Goal: Task Accomplishment & Management: Manage account settings

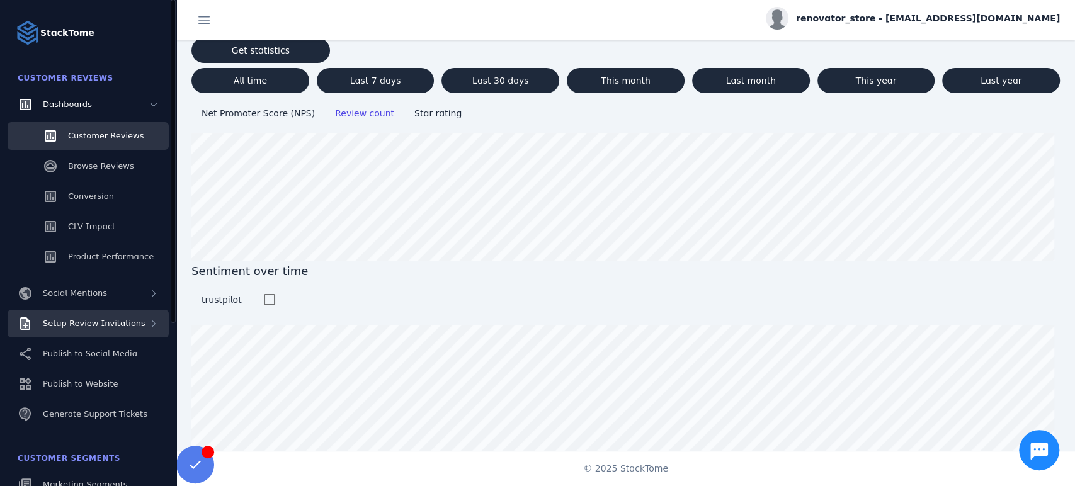
click at [115, 328] on span "Setup Review Invitations" at bounding box center [94, 323] width 103 height 9
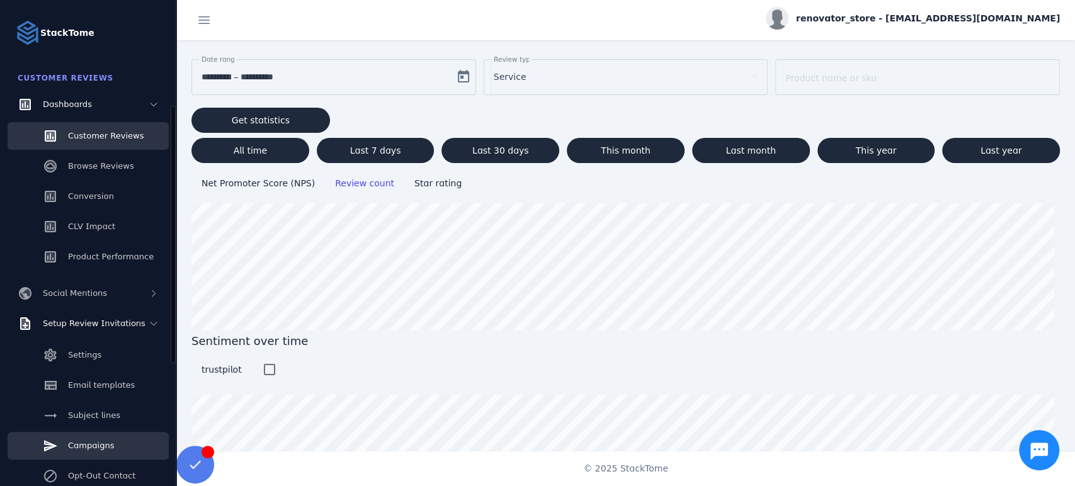
scroll to position [70, 0]
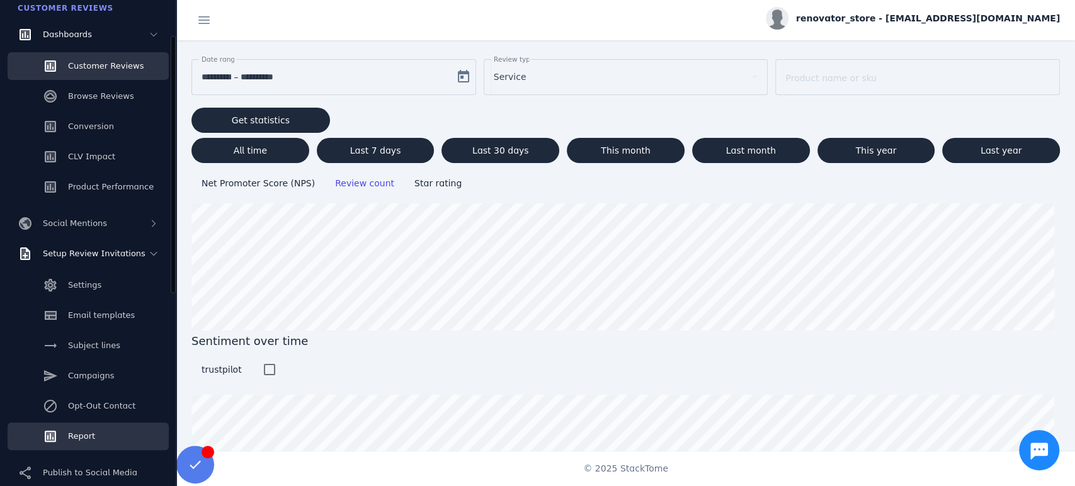
click at [115, 431] on link "Report" at bounding box center [88, 437] width 161 height 28
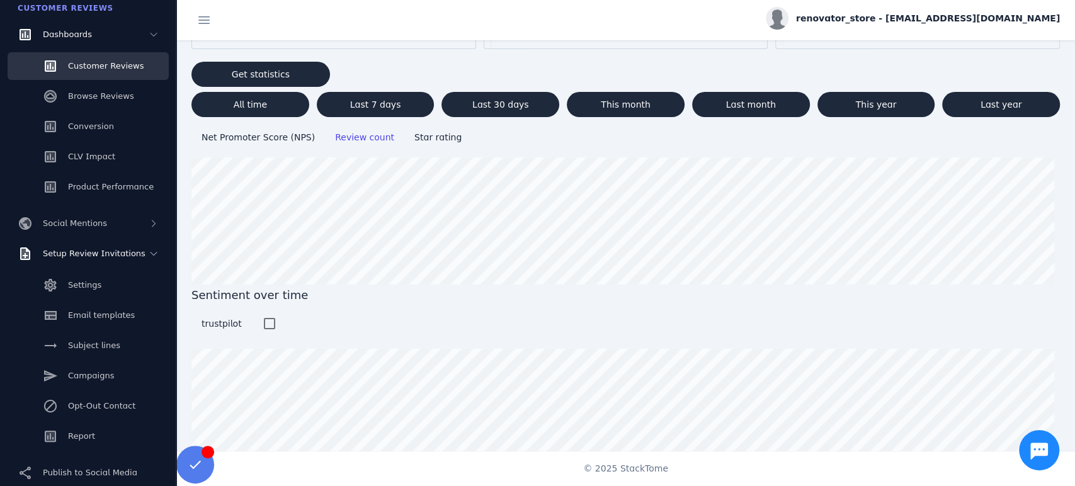
scroll to position [124, 0]
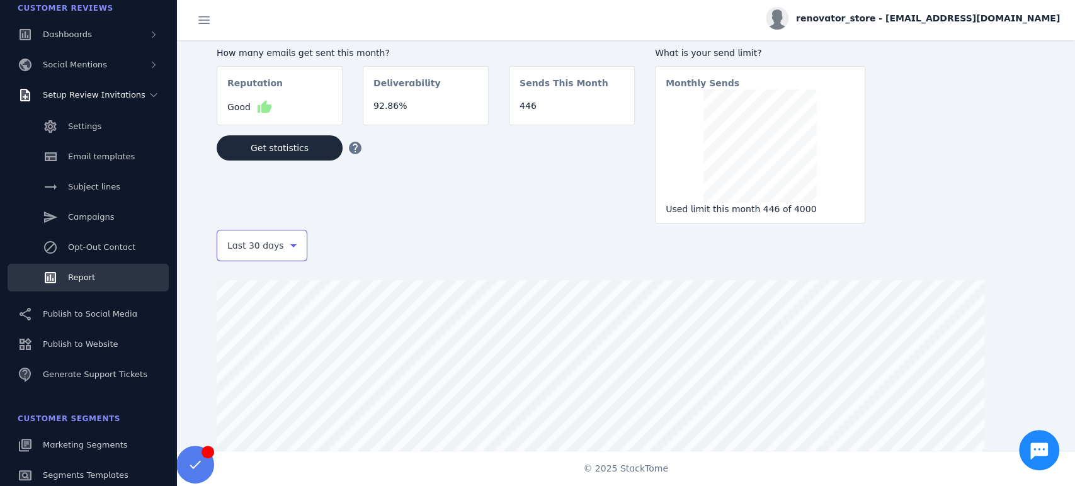
click at [287, 253] on icon at bounding box center [293, 245] width 15 height 15
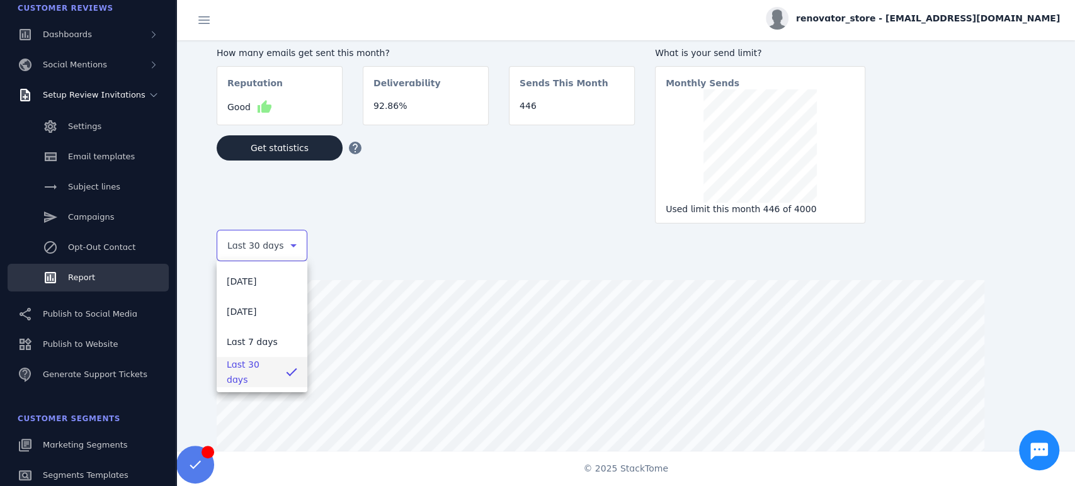
click at [446, 225] on div at bounding box center [537, 243] width 1075 height 486
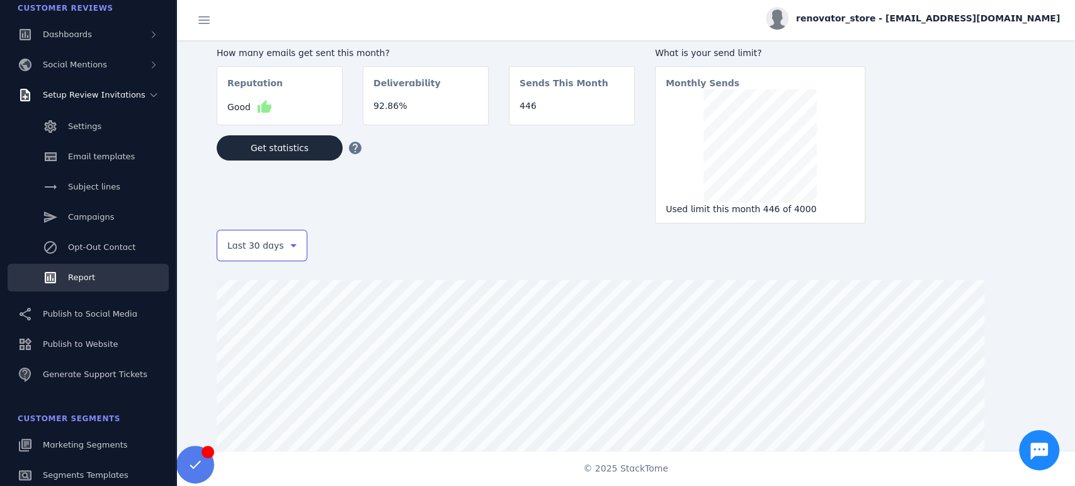
click at [293, 241] on icon at bounding box center [293, 245] width 15 height 15
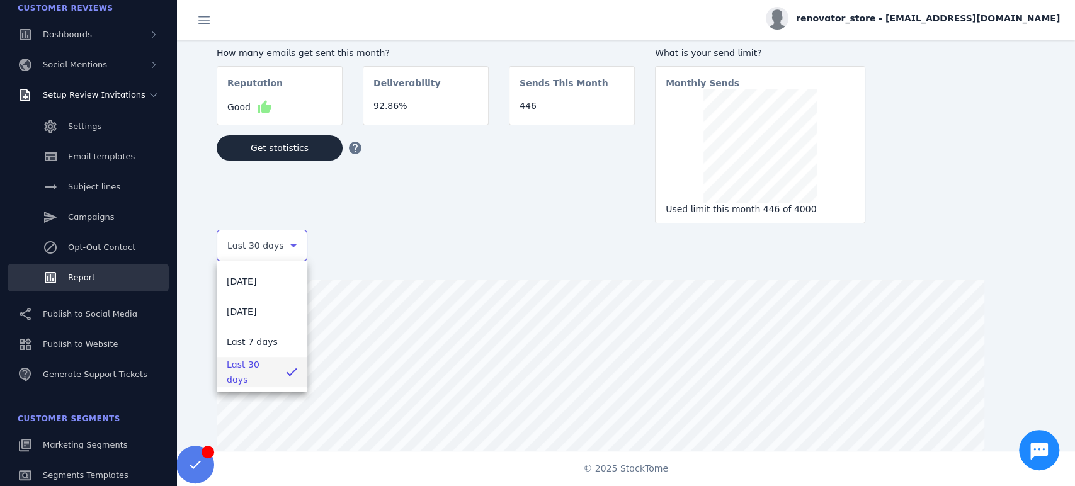
drag, startPoint x: 406, startPoint y: 228, endPoint x: 418, endPoint y: 237, distance: 15.7
click at [407, 229] on div at bounding box center [537, 243] width 1075 height 486
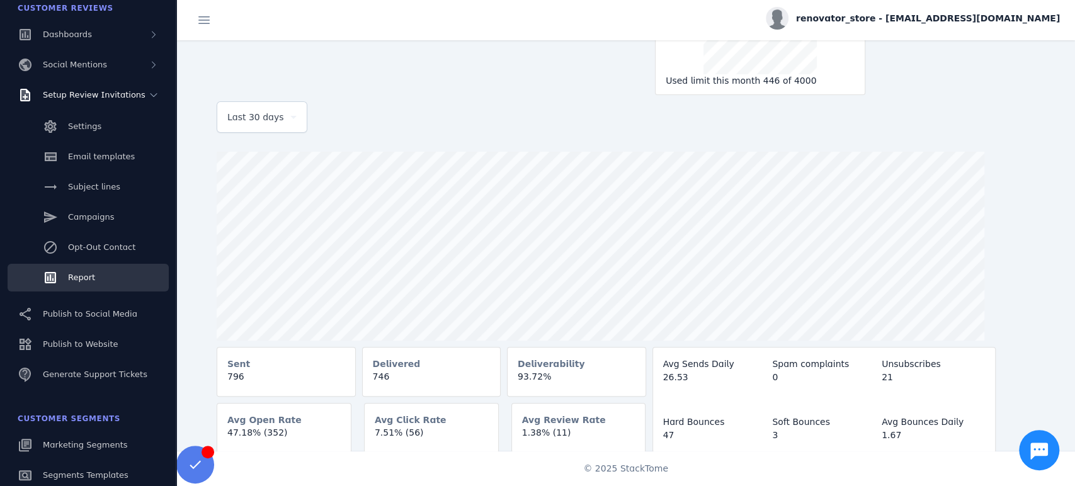
scroll to position [59, 0]
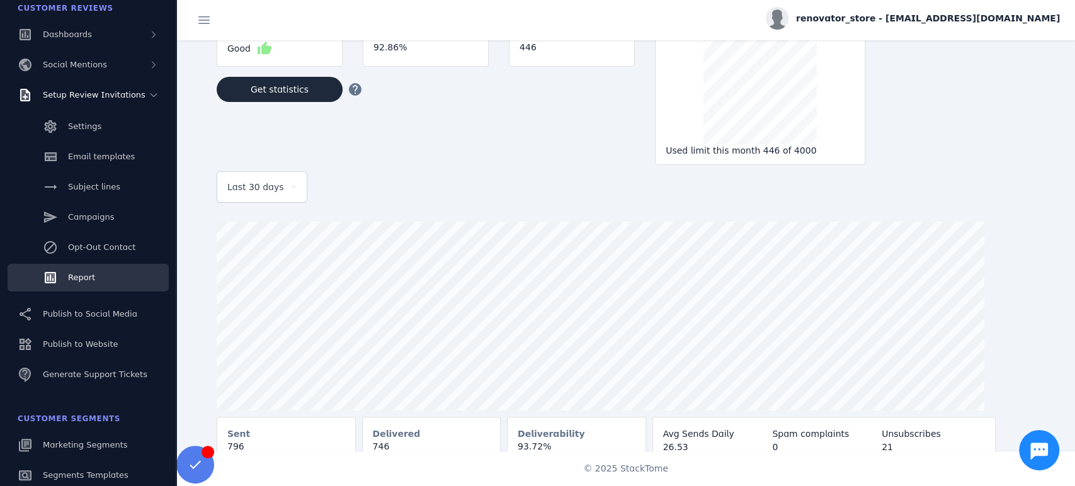
click at [298, 192] on icon at bounding box center [293, 186] width 15 height 15
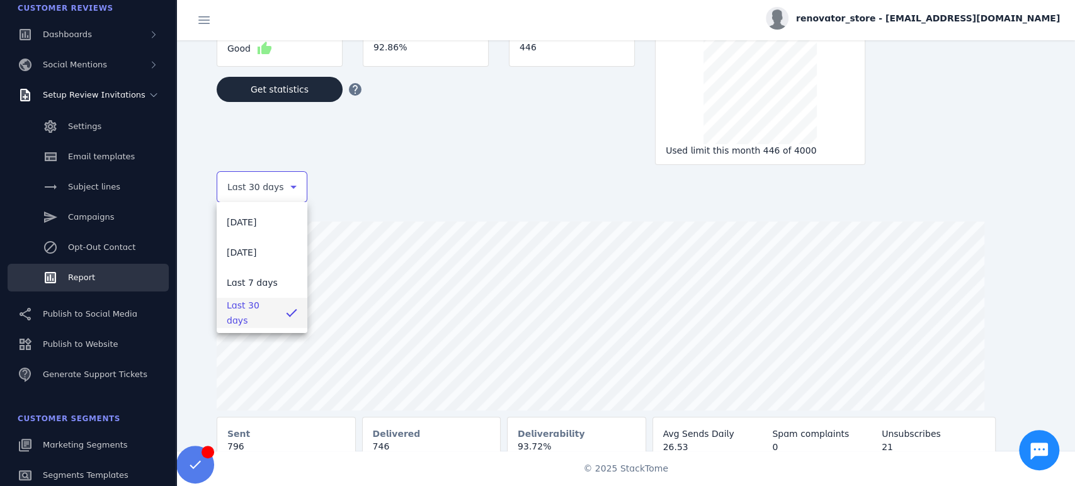
click at [411, 186] on div at bounding box center [537, 243] width 1075 height 486
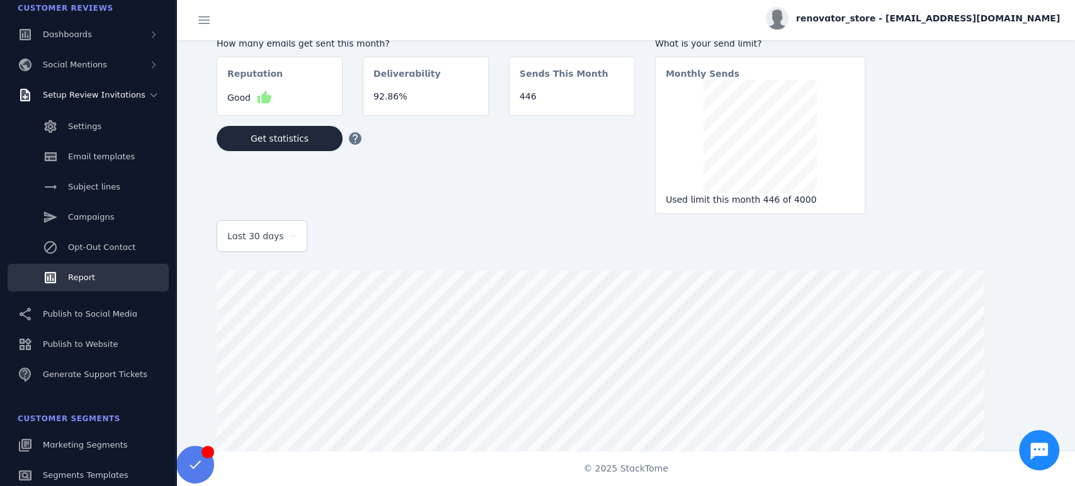
scroll to position [0, 0]
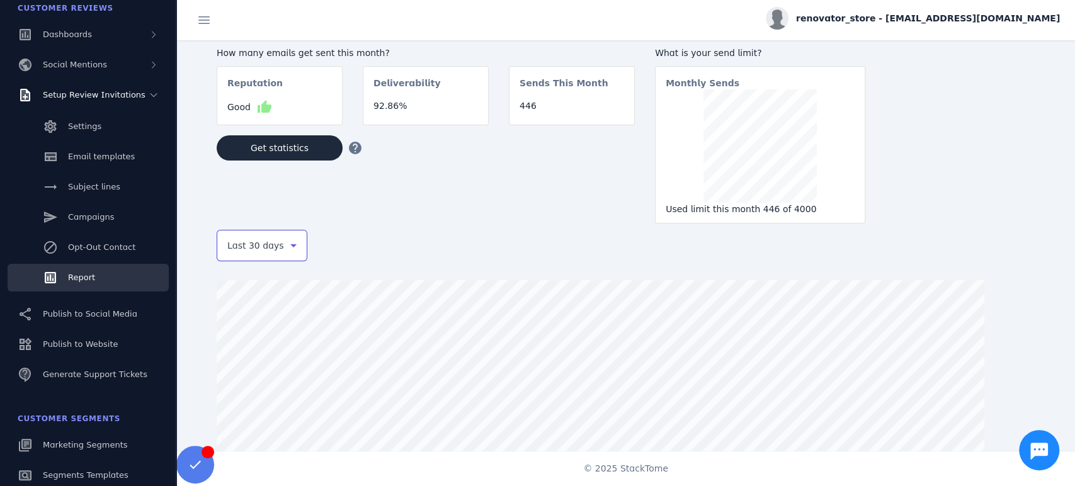
click at [292, 247] on icon at bounding box center [293, 245] width 15 height 15
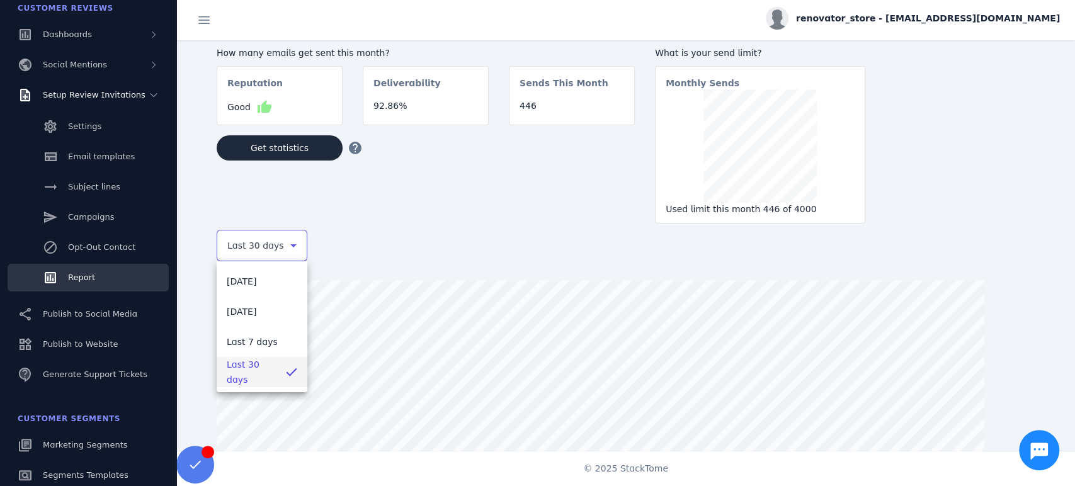
click at [453, 205] on div at bounding box center [537, 243] width 1075 height 486
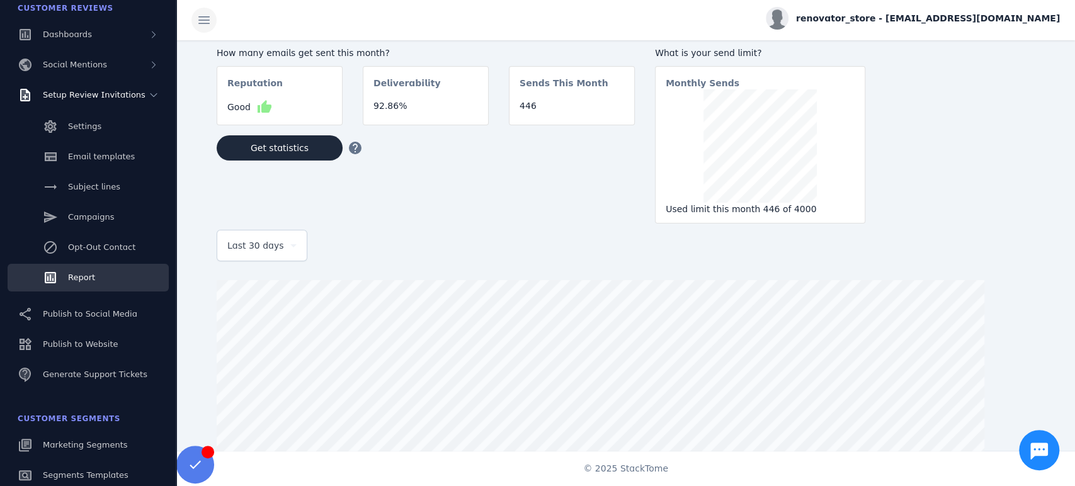
click at [210, 29] on span at bounding box center [204, 20] width 30 height 30
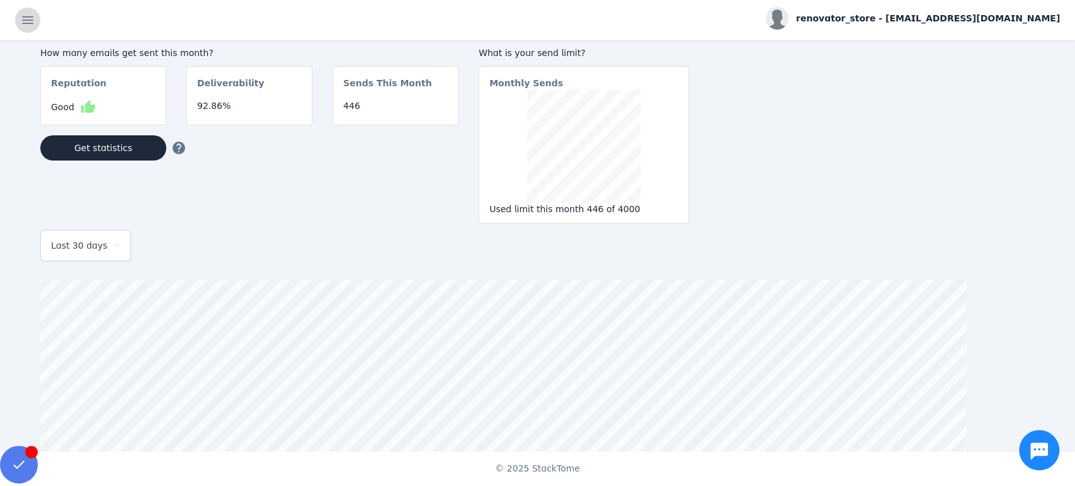
click at [30, 29] on span at bounding box center [28, 20] width 30 height 30
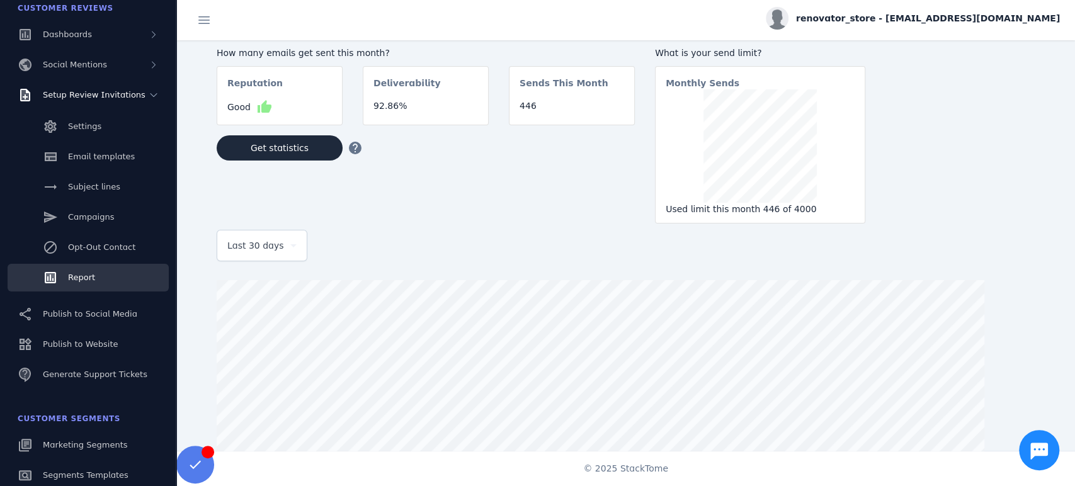
click at [322, 196] on div "How many emails get sent this month? Reputation Good thumb_up Deliverability 92…" at bounding box center [426, 131] width 418 height 183
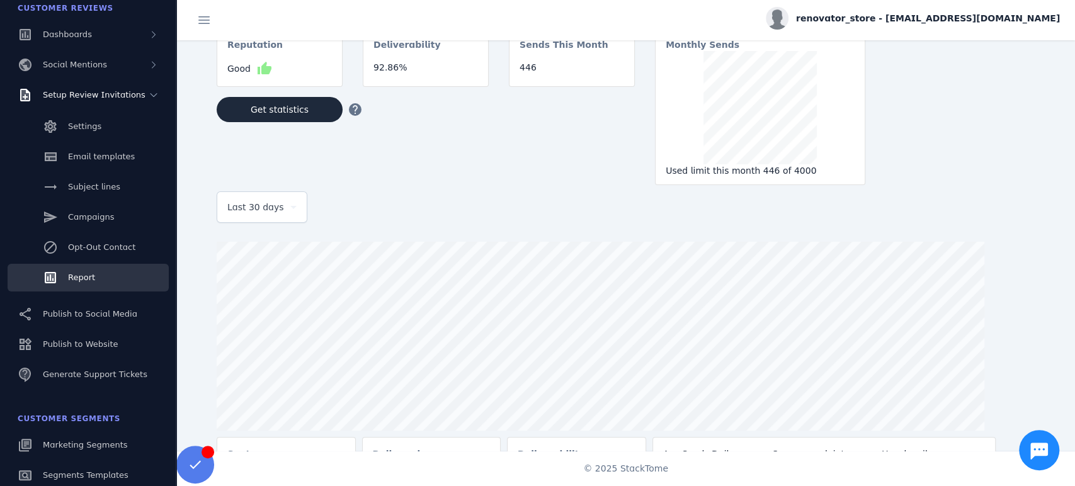
scroll to position [70, 0]
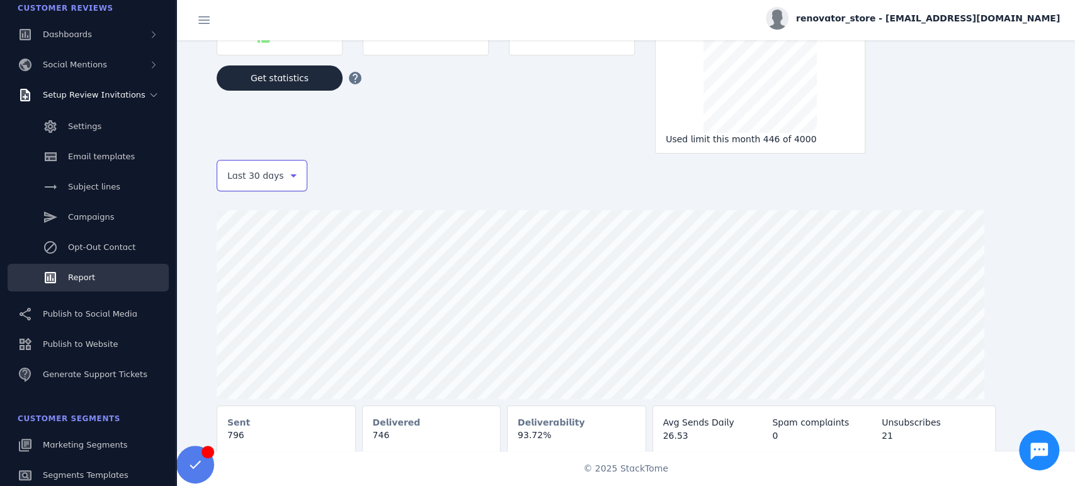
click at [292, 180] on icon at bounding box center [293, 175] width 15 height 15
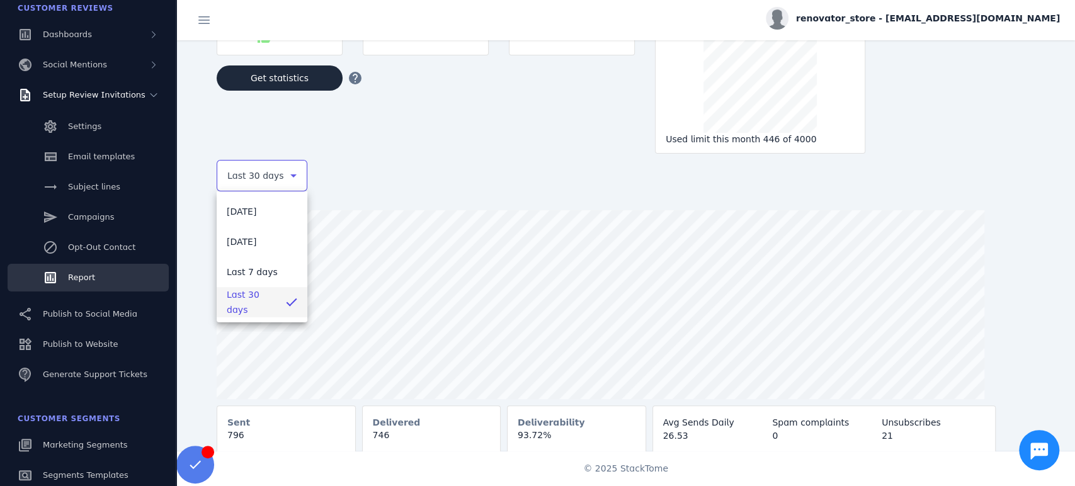
click at [387, 170] on div at bounding box center [537, 243] width 1075 height 486
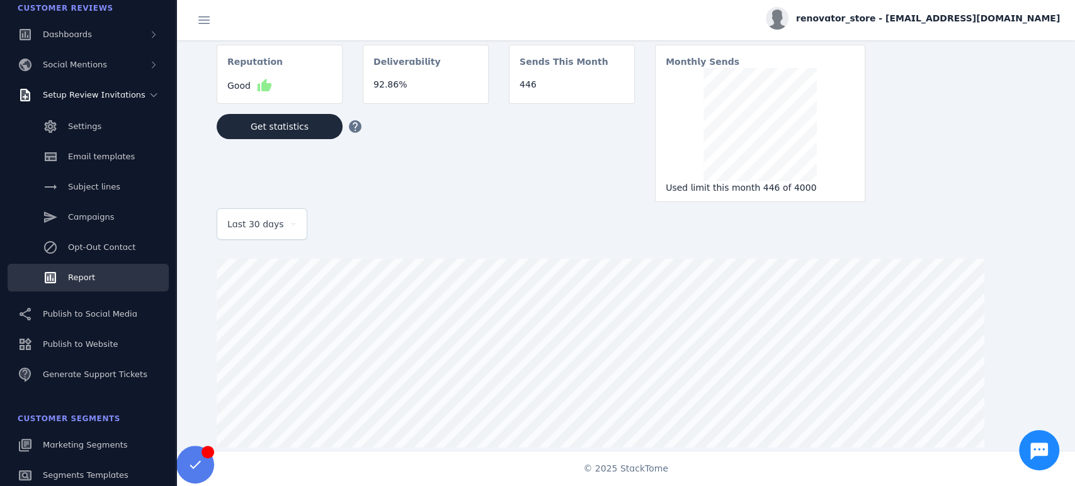
scroll to position [0, 0]
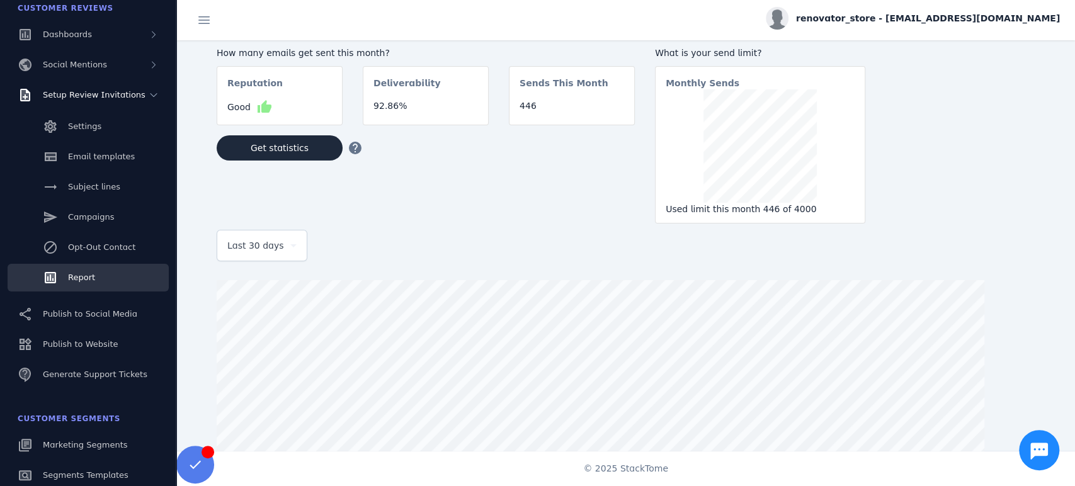
click at [277, 241] on div "Last 30 days" at bounding box center [256, 245] width 58 height 15
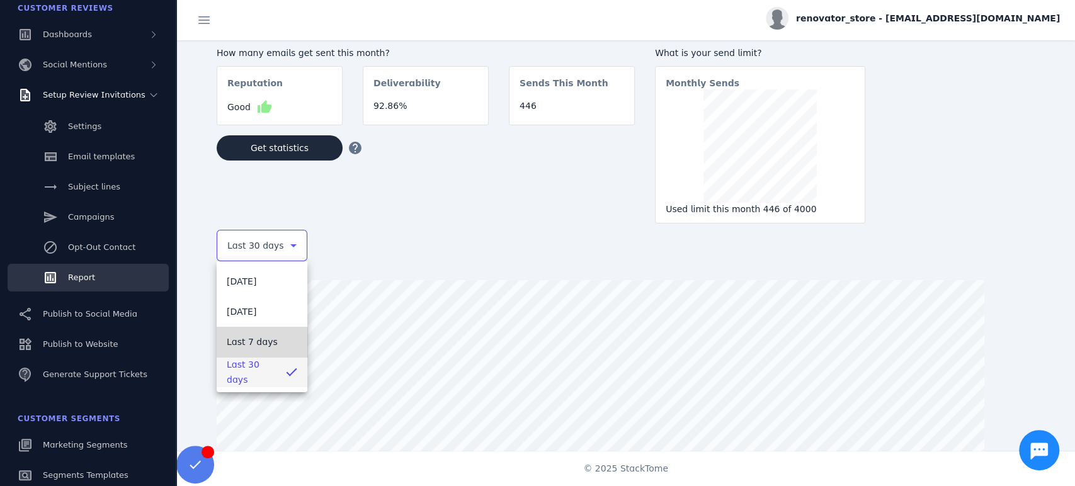
click at [236, 351] on mat-option "Last 7 days" at bounding box center [262, 342] width 91 height 30
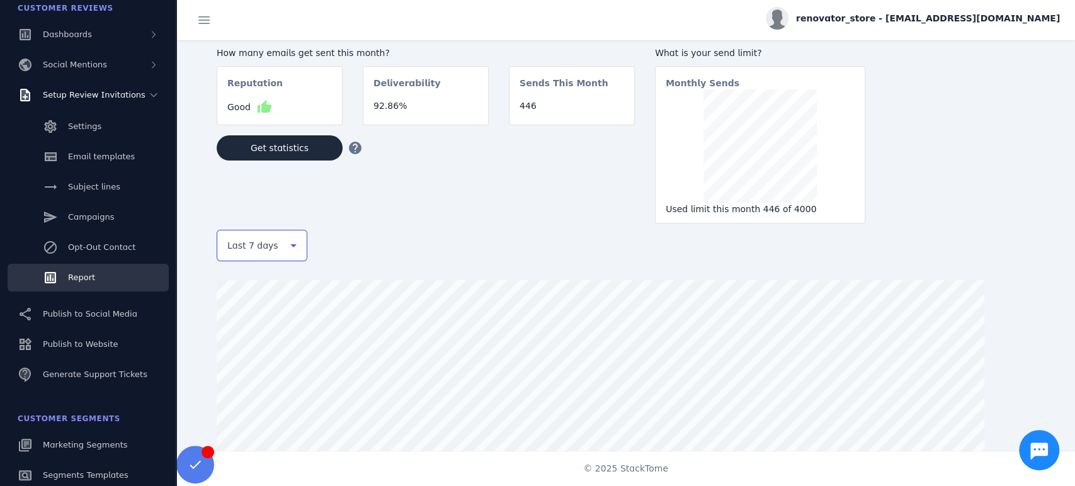
click at [299, 251] on icon at bounding box center [293, 245] width 15 height 15
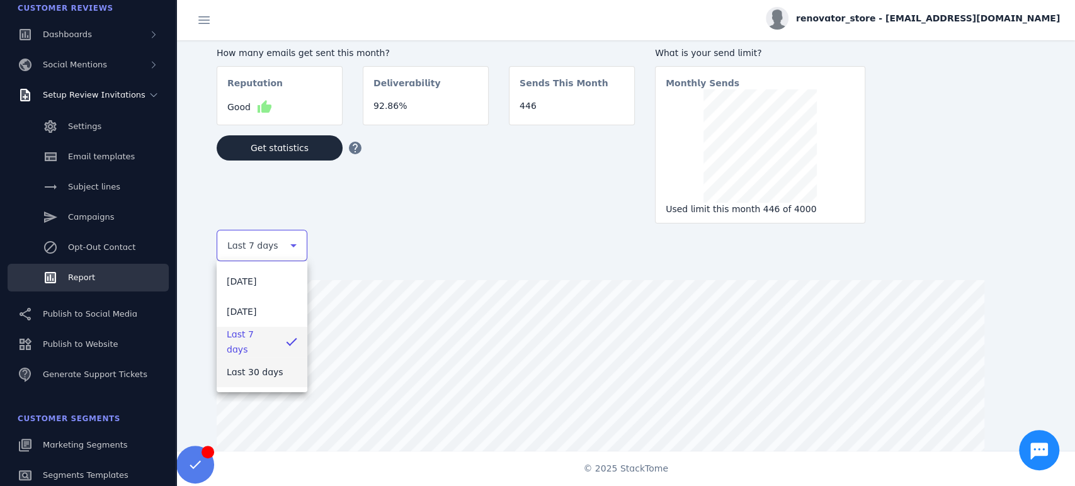
click at [256, 368] on span "Last 30 days" at bounding box center [255, 372] width 57 height 15
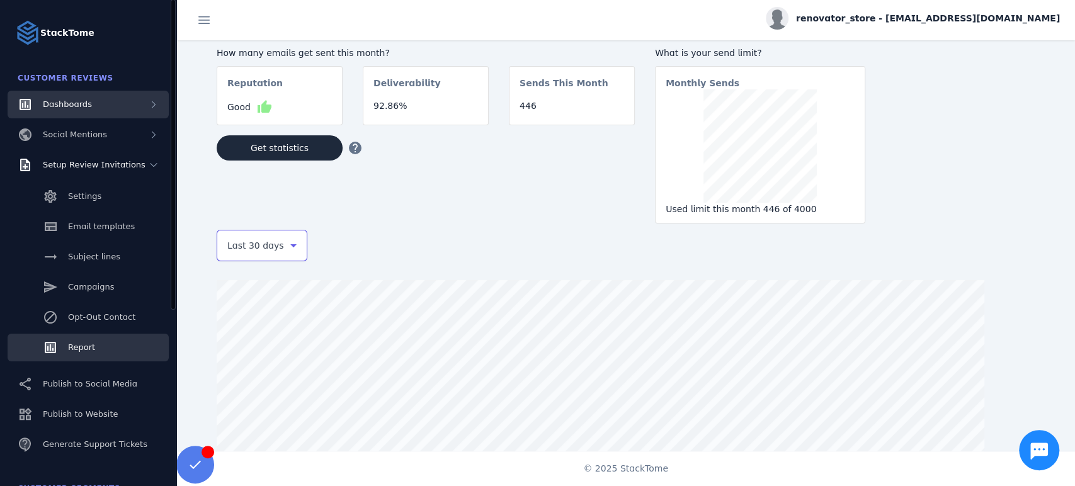
click at [81, 105] on span "Dashboards" at bounding box center [67, 103] width 49 height 9
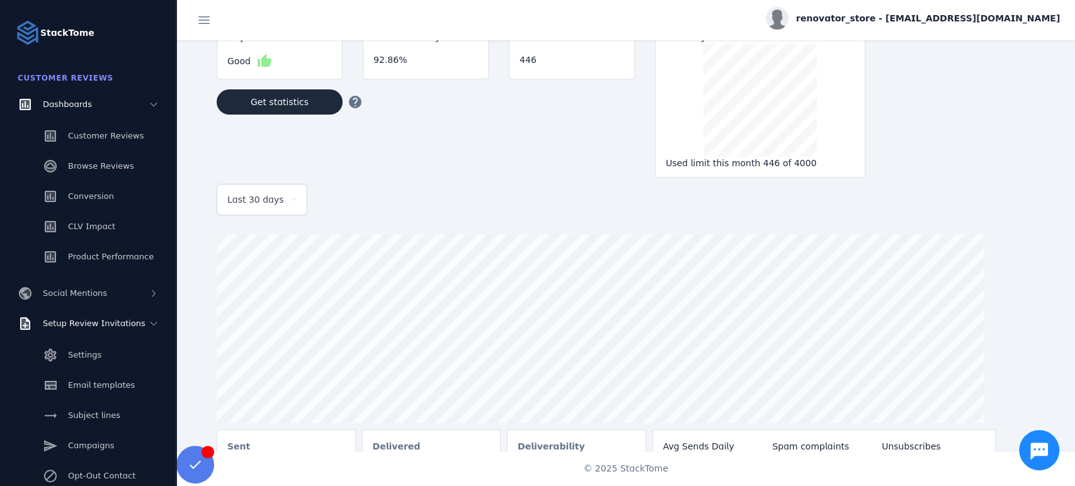
scroll to position [70, 0]
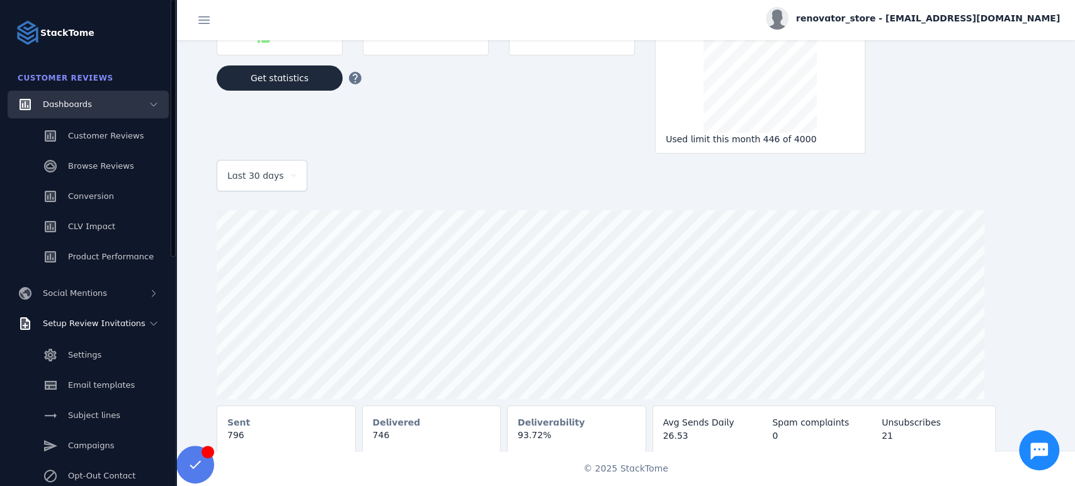
click at [74, 105] on span "Dashboards" at bounding box center [67, 103] width 49 height 9
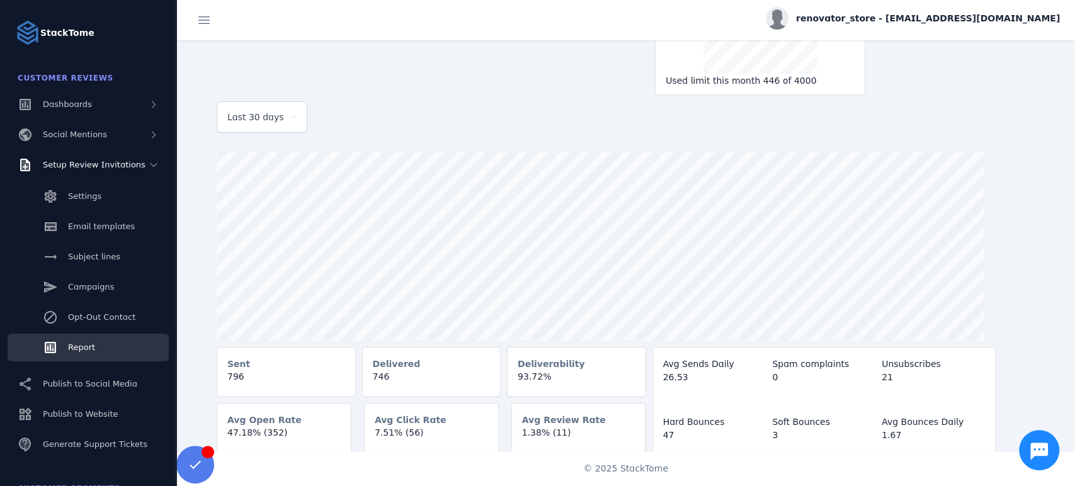
scroll to position [0, 0]
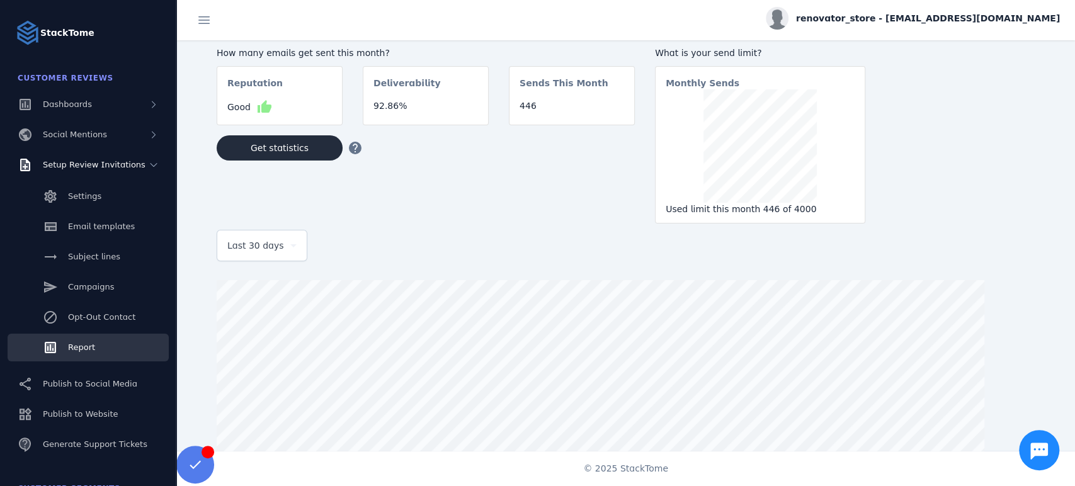
click at [319, 148] on span at bounding box center [280, 148] width 126 height 30
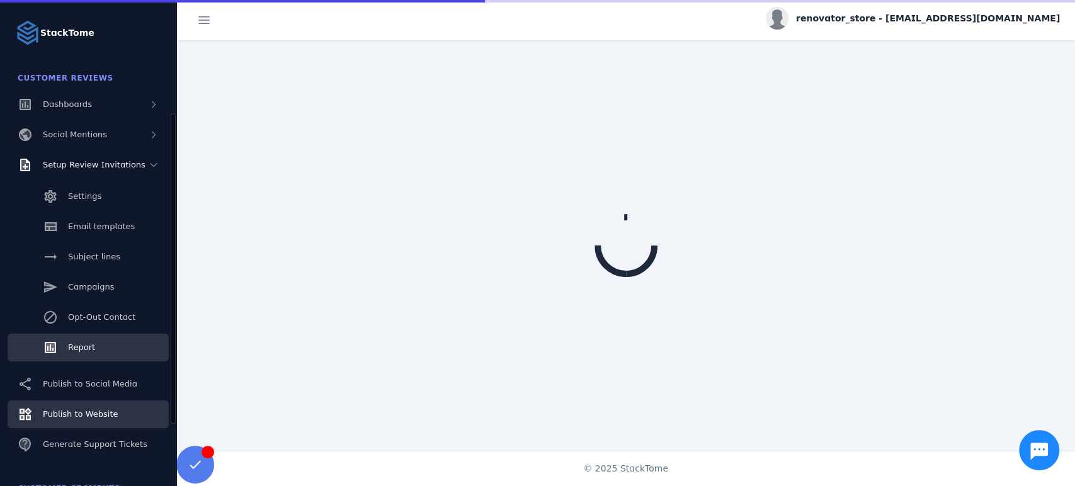
scroll to position [70, 0]
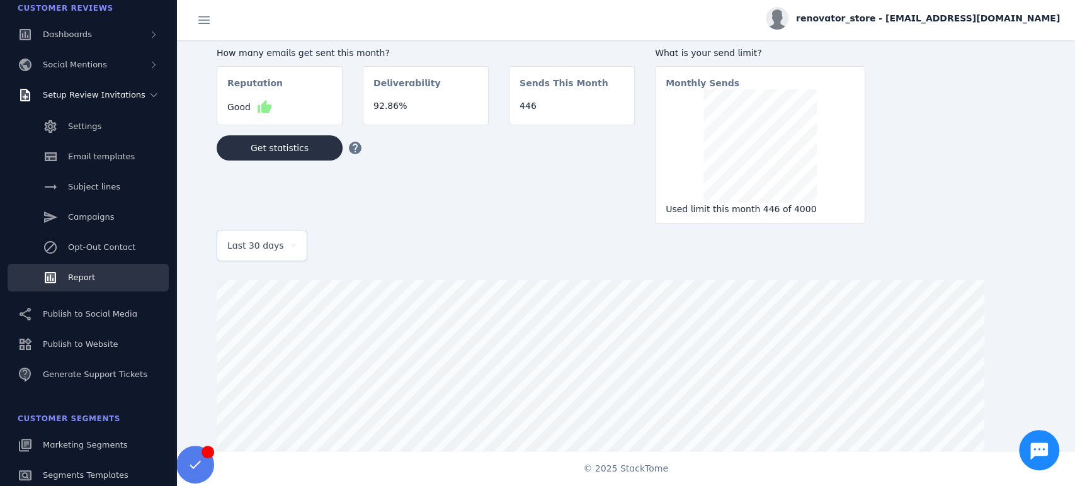
click at [312, 154] on span at bounding box center [280, 148] width 126 height 30
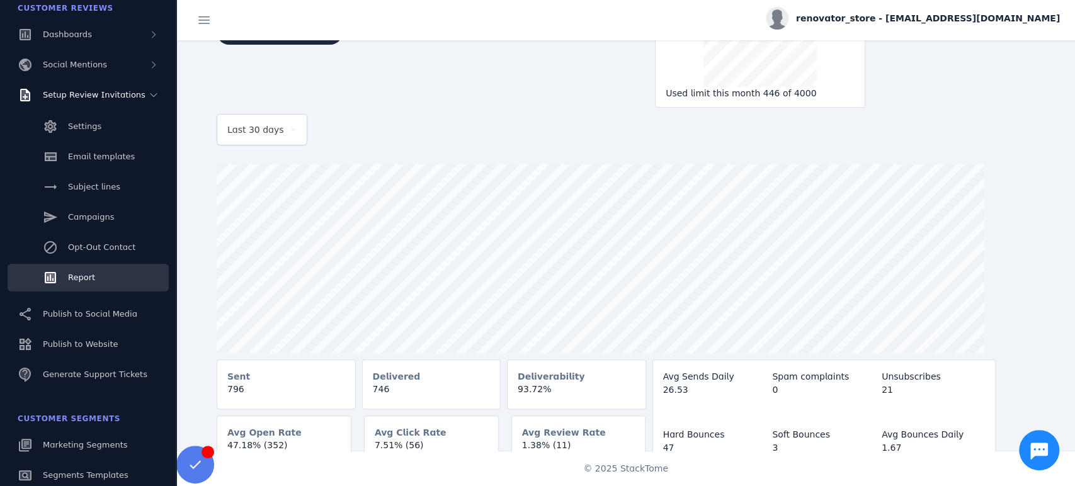
scroll to position [128, 0]
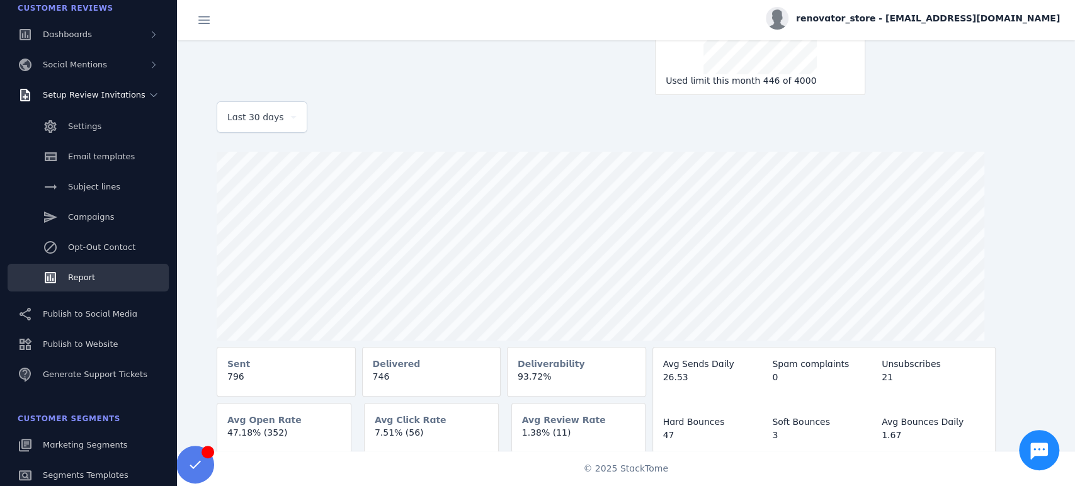
click at [290, 115] on icon at bounding box center [293, 117] width 15 height 15
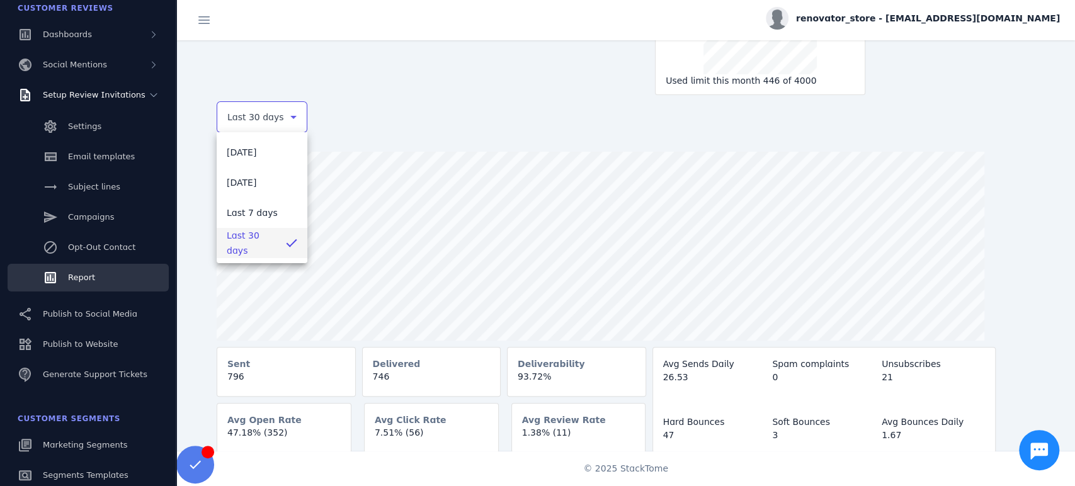
click at [559, 110] on div at bounding box center [537, 243] width 1075 height 486
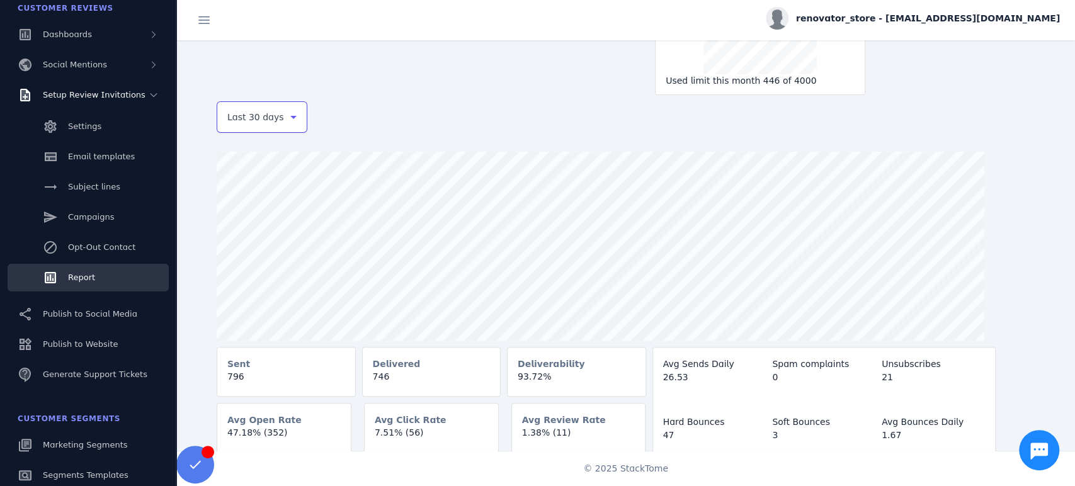
click at [275, 122] on div "Last 30 days" at bounding box center [256, 117] width 58 height 15
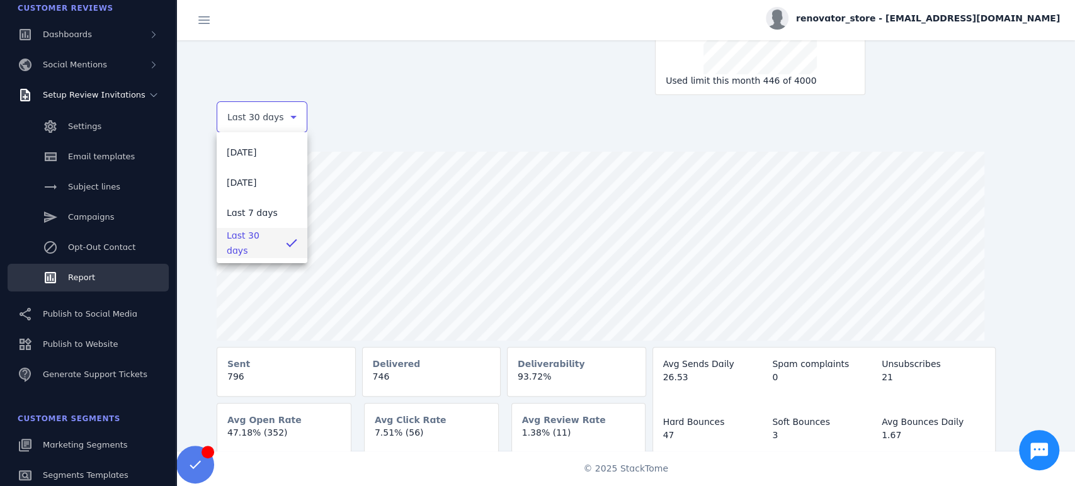
click at [208, 23] on div at bounding box center [537, 243] width 1075 height 486
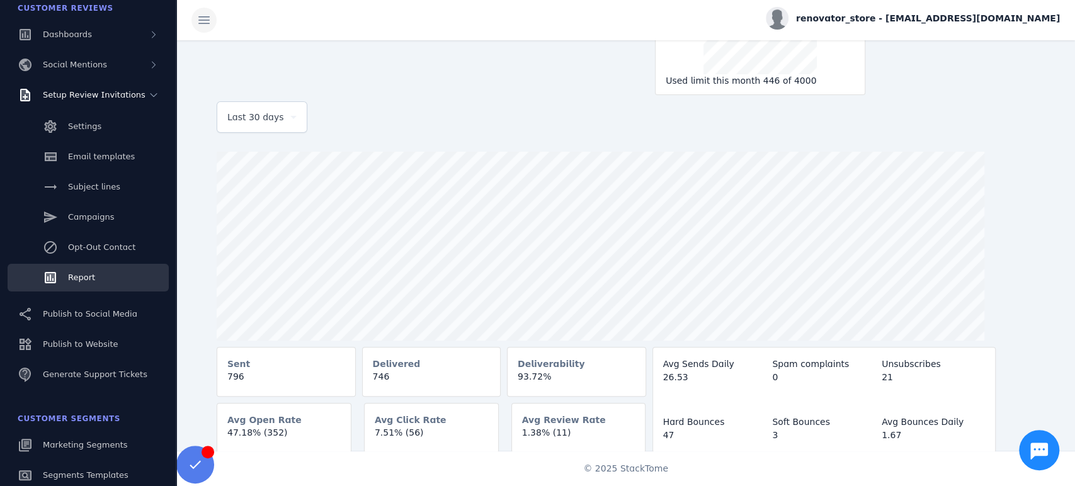
click at [199, 23] on span at bounding box center [204, 20] width 30 height 30
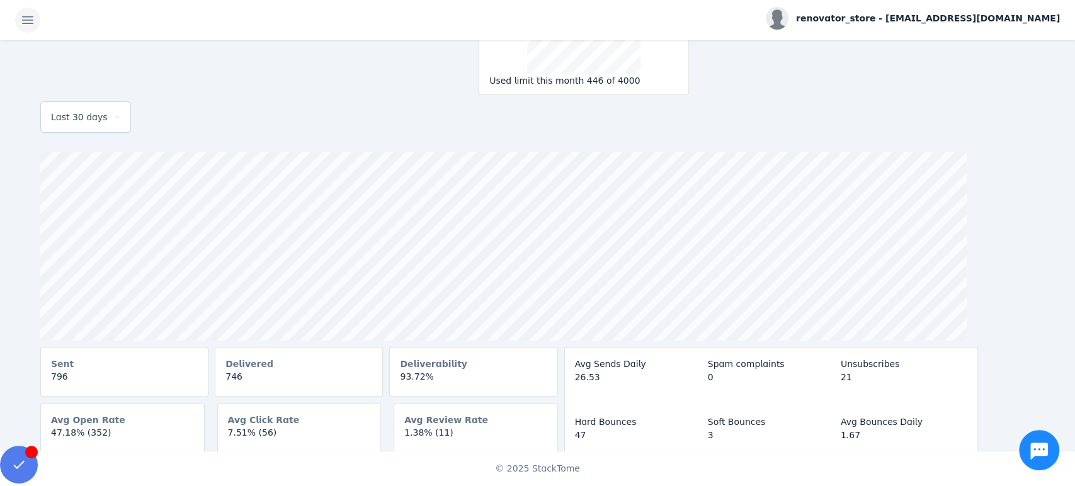
click at [25, 17] on span at bounding box center [28, 20] width 30 height 30
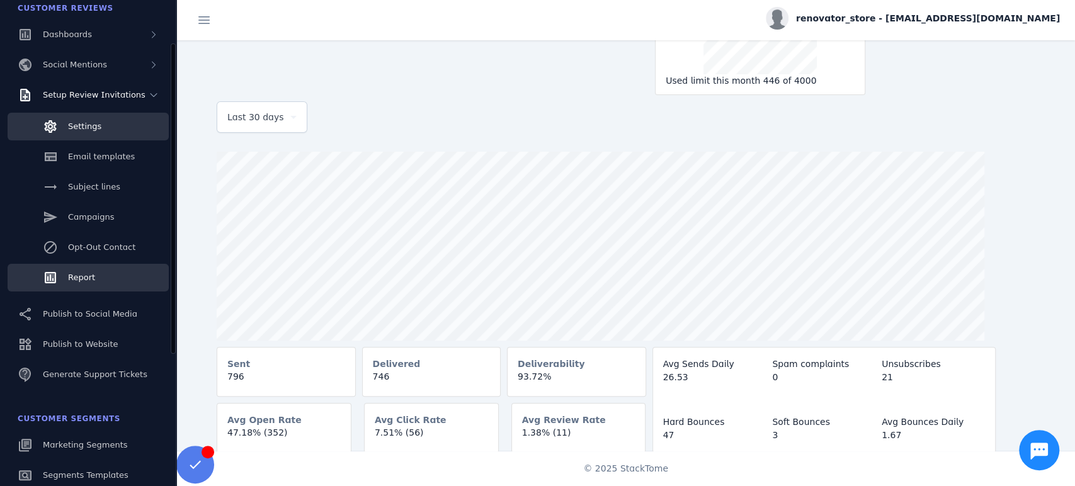
click at [99, 132] on link "Settings" at bounding box center [88, 127] width 161 height 28
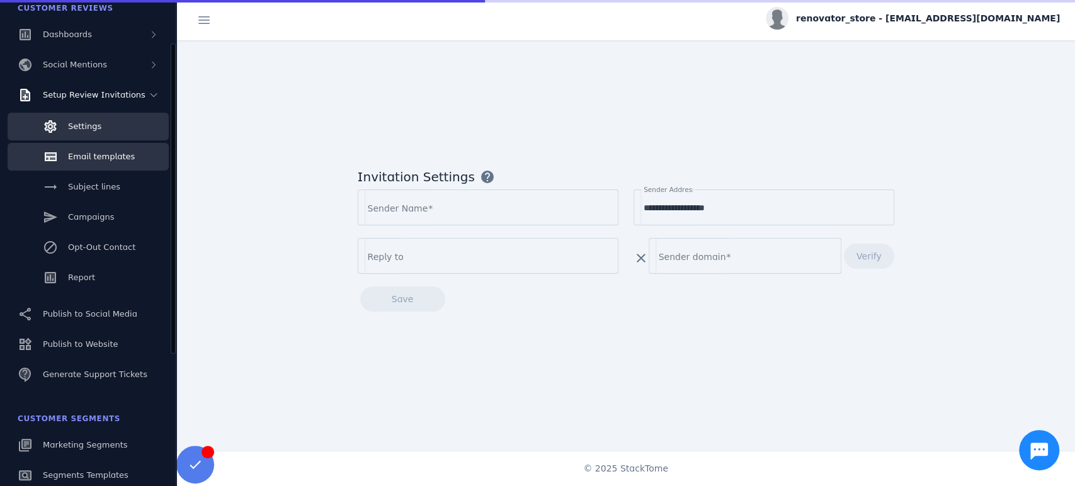
type input "**********"
type input "*******"
type input "**********"
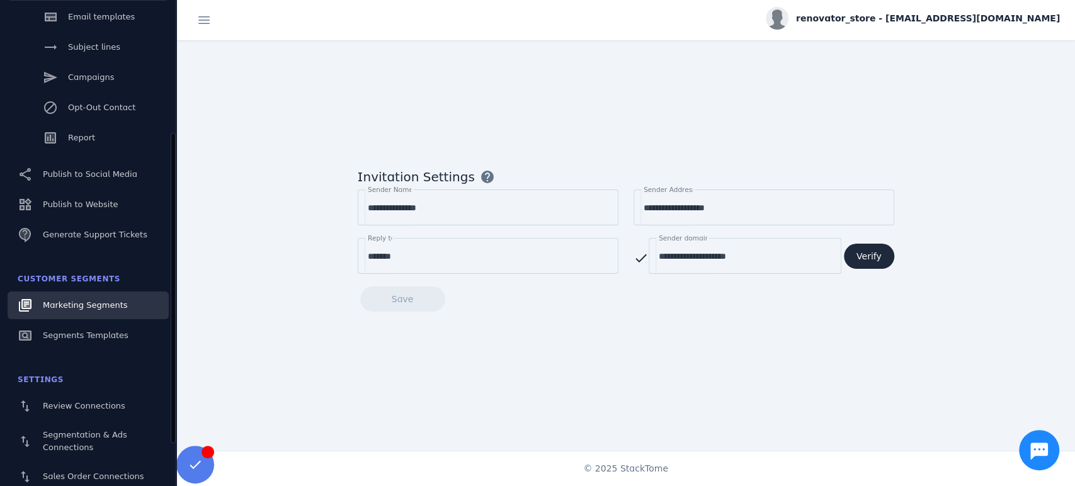
scroll to position [277, 0]
